Goal: Task Accomplishment & Management: Use online tool/utility

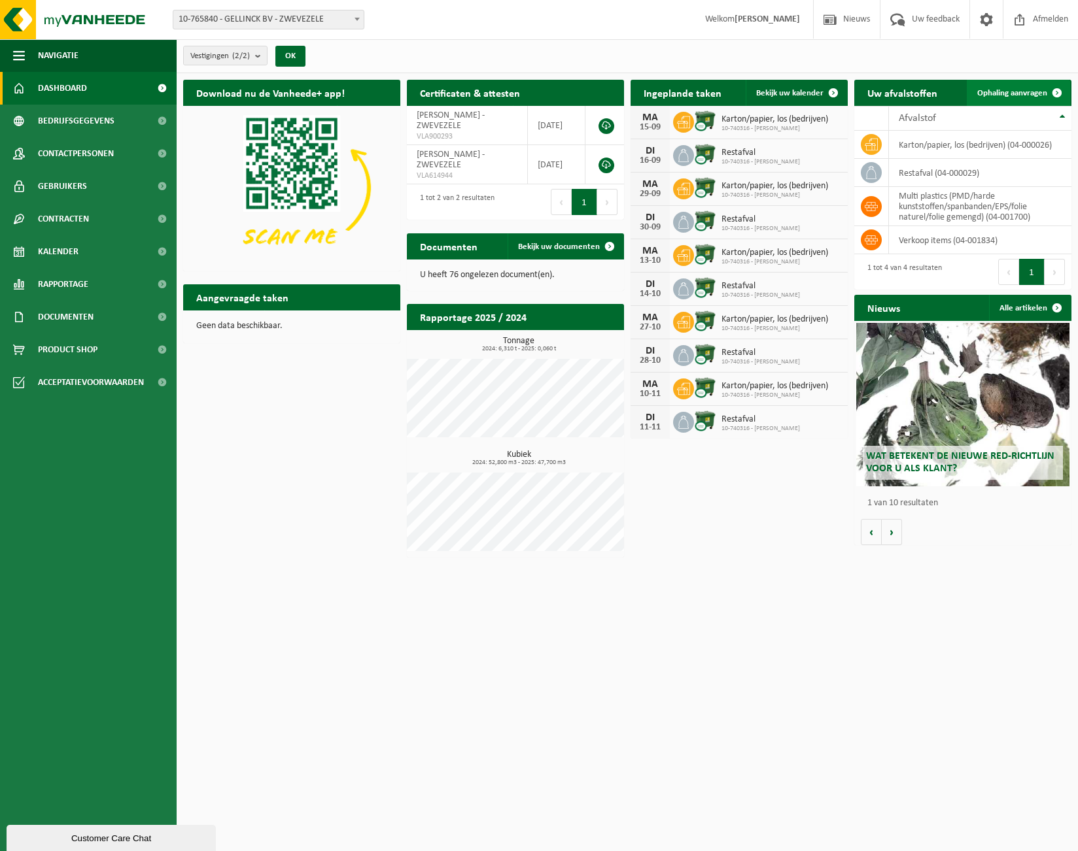
click at [1009, 96] on span "Ophaling aanvragen" at bounding box center [1012, 93] width 70 height 9
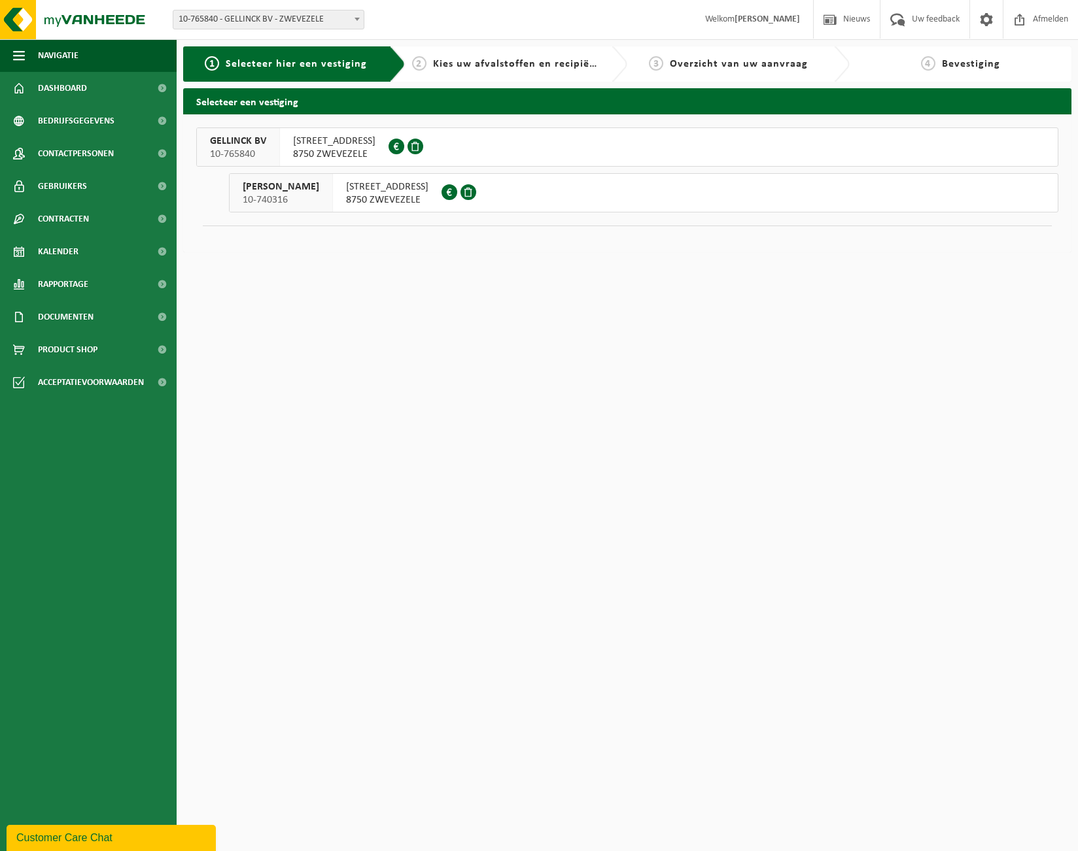
click at [267, 185] on span "[PERSON_NAME]" at bounding box center [281, 186] width 77 height 13
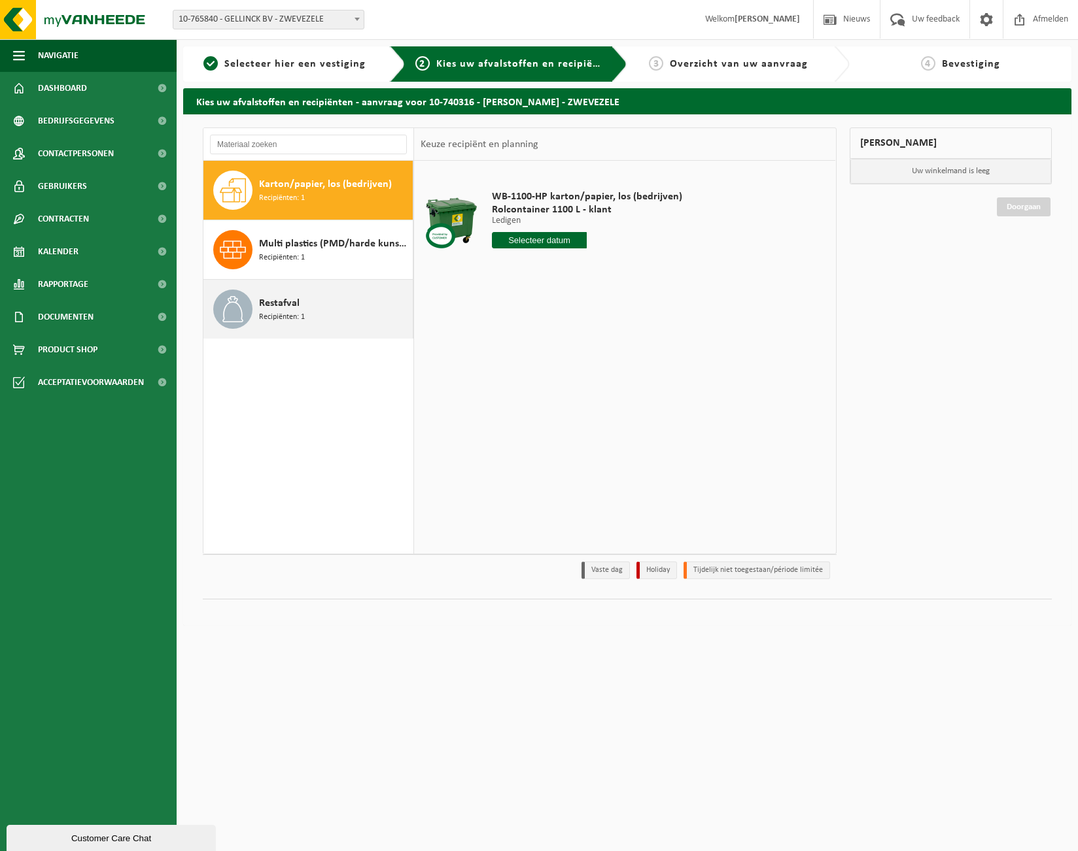
click at [315, 317] on div "Restafval Recipiënten: 1" at bounding box center [334, 309] width 150 height 39
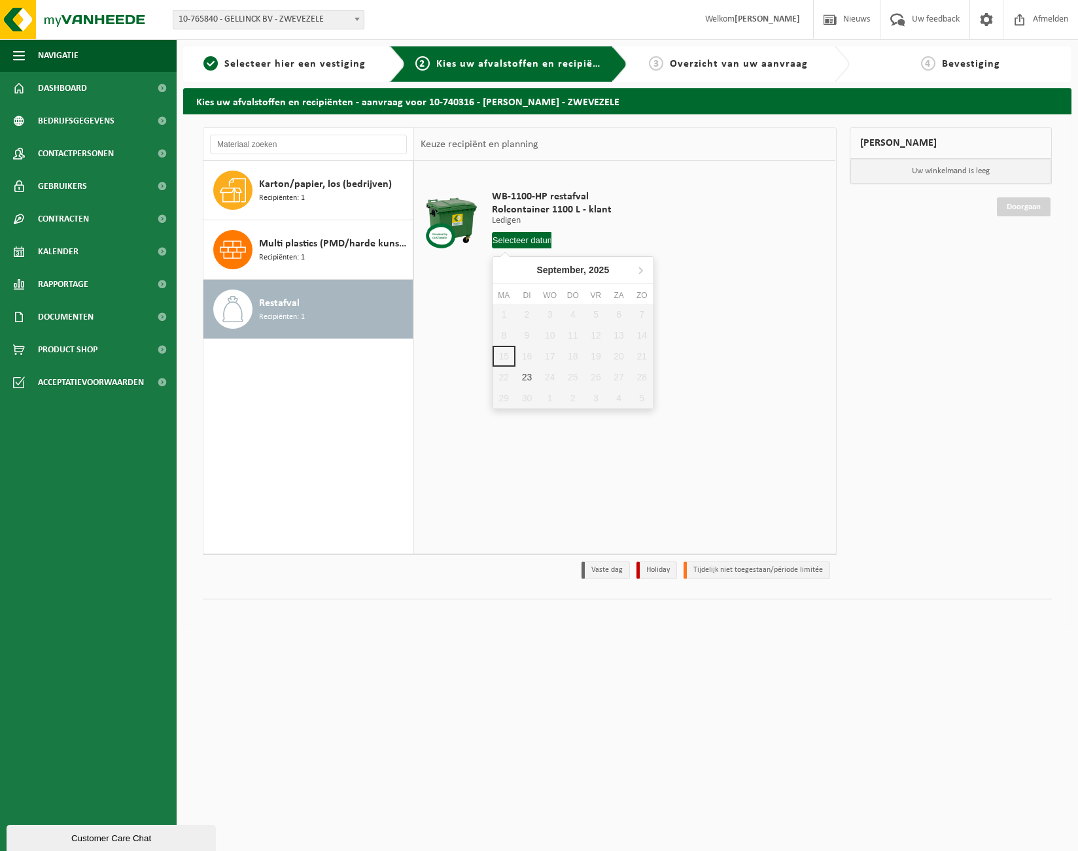
click at [528, 242] on input "text" at bounding box center [522, 240] width 60 height 16
click at [638, 275] on icon at bounding box center [640, 270] width 21 height 21
click at [534, 334] on div "7" at bounding box center [526, 335] width 23 height 21
type input "Van 2025-10-07"
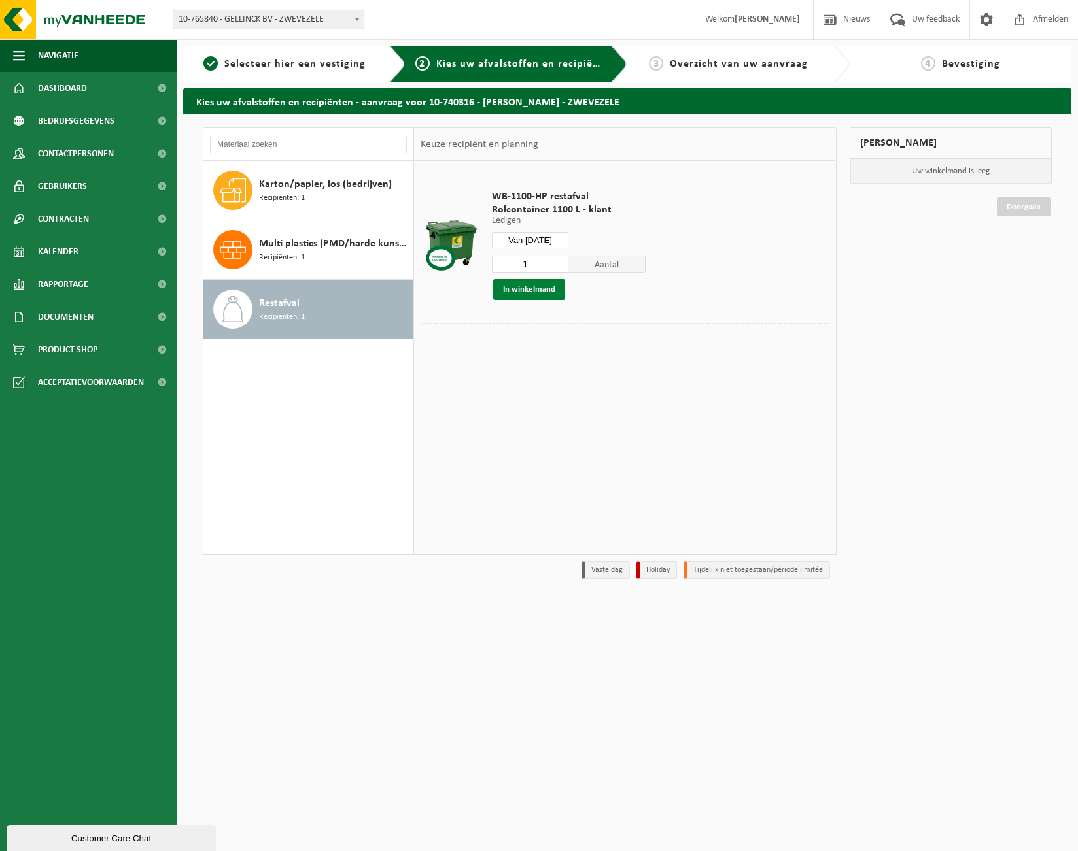
click at [511, 288] on button "In winkelmand" at bounding box center [529, 289] width 72 height 21
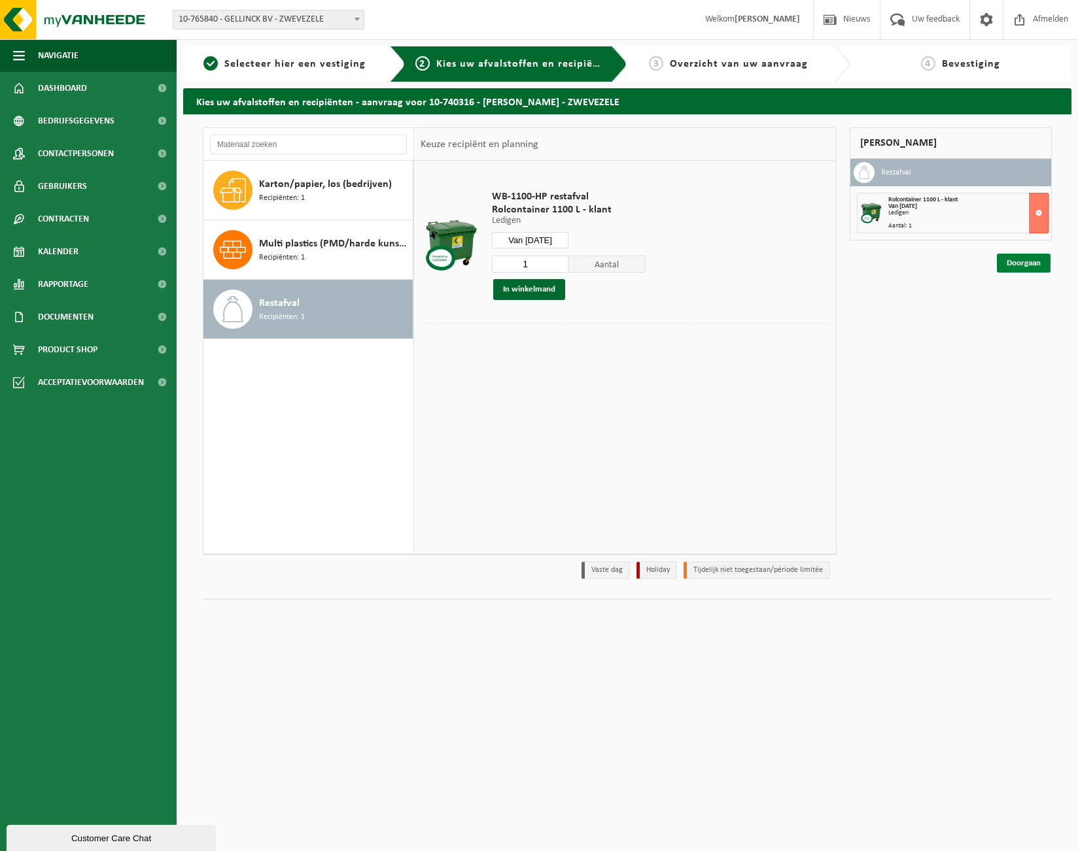
click at [1014, 264] on link "Doorgaan" at bounding box center [1024, 263] width 54 height 19
